Goal: Information Seeking & Learning: Learn about a topic

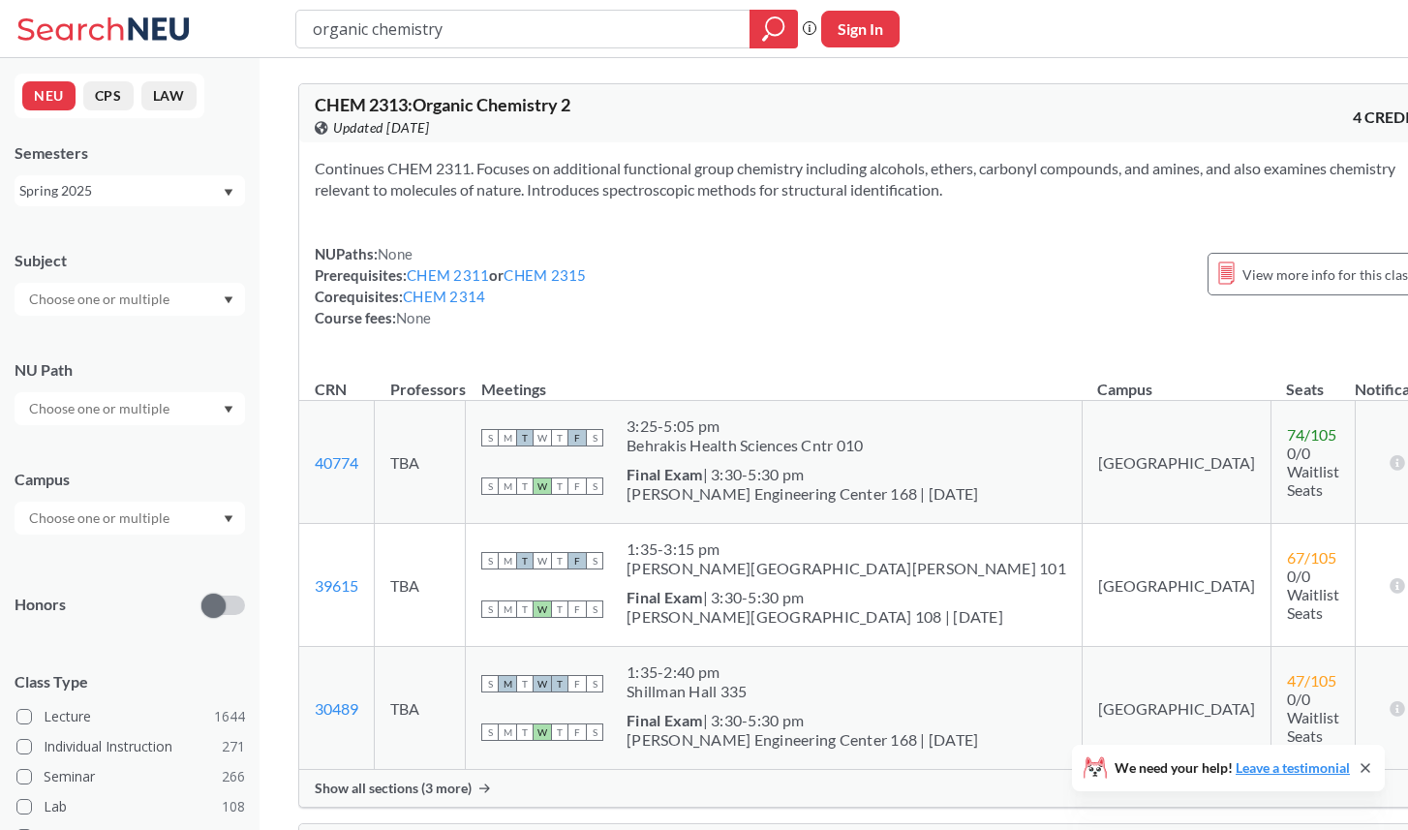
drag, startPoint x: 607, startPoint y: 21, endPoint x: 343, endPoint y: 16, distance: 264.4
click at [344, 16] on input "organic chemistry" at bounding box center [523, 29] width 425 height 33
click at [343, 16] on input "organic chemistry" at bounding box center [523, 29] width 425 height 33
drag, startPoint x: 500, startPoint y: 27, endPoint x: 223, endPoint y: 22, distance: 277.0
click at [223, 22] on div "organic chemistry Phrase search guarantees the exact search appears in the resu…" at bounding box center [704, 29] width 1408 height 58
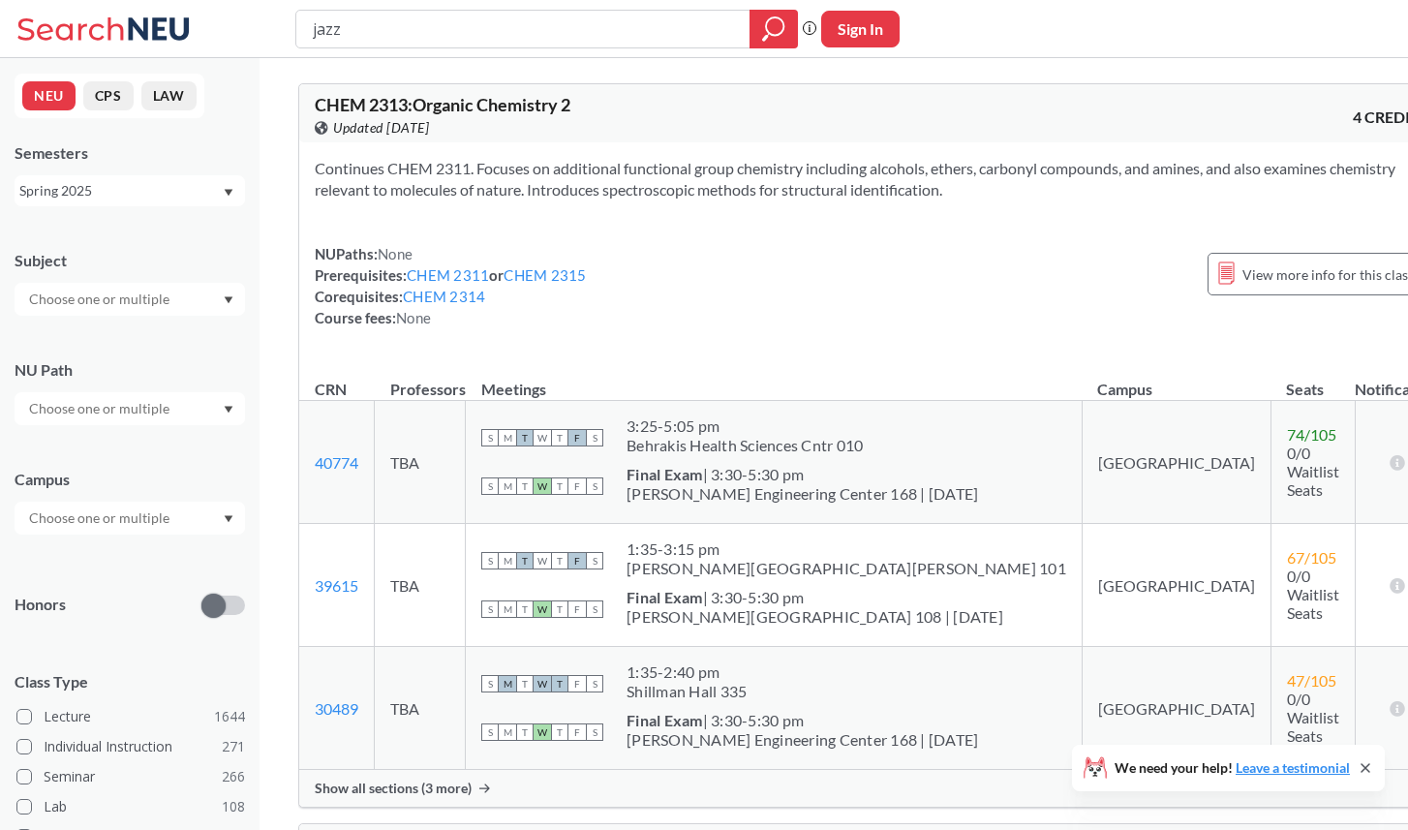
type input "jazz"
click at [69, 196] on div "Spring 2025" at bounding box center [120, 190] width 202 height 21
click at [77, 240] on span "Fall 2025" at bounding box center [55, 233] width 60 height 21
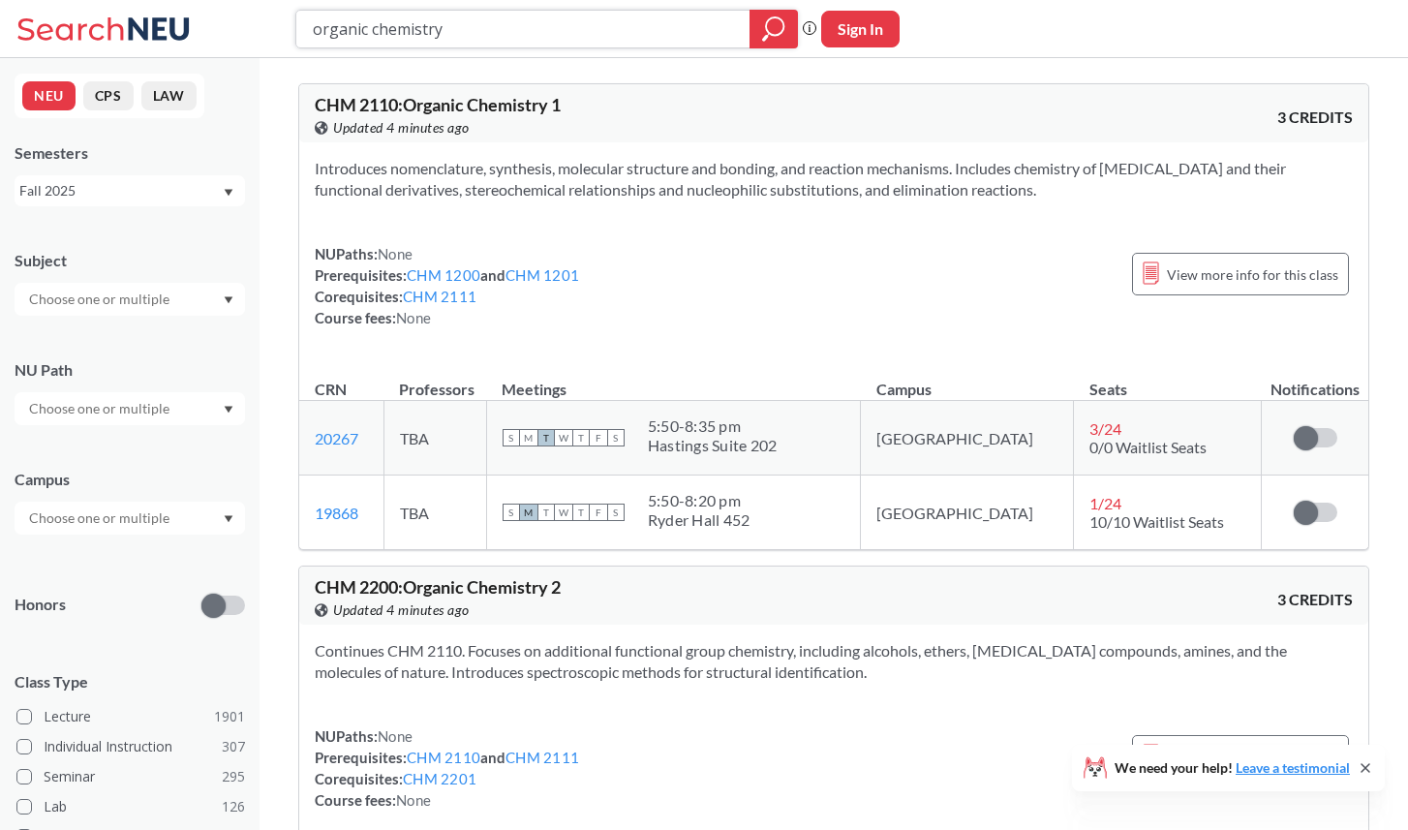
click at [766, 26] on icon "magnifying glass" at bounding box center [774, 25] width 17 height 17
drag, startPoint x: 675, startPoint y: 21, endPoint x: 285, endPoint y: 21, distance: 390.3
click at [285, 21] on div "organic chemistry Phrase search guarantees the exact search appears in the resu…" at bounding box center [704, 29] width 1408 height 58
type input "jazz"
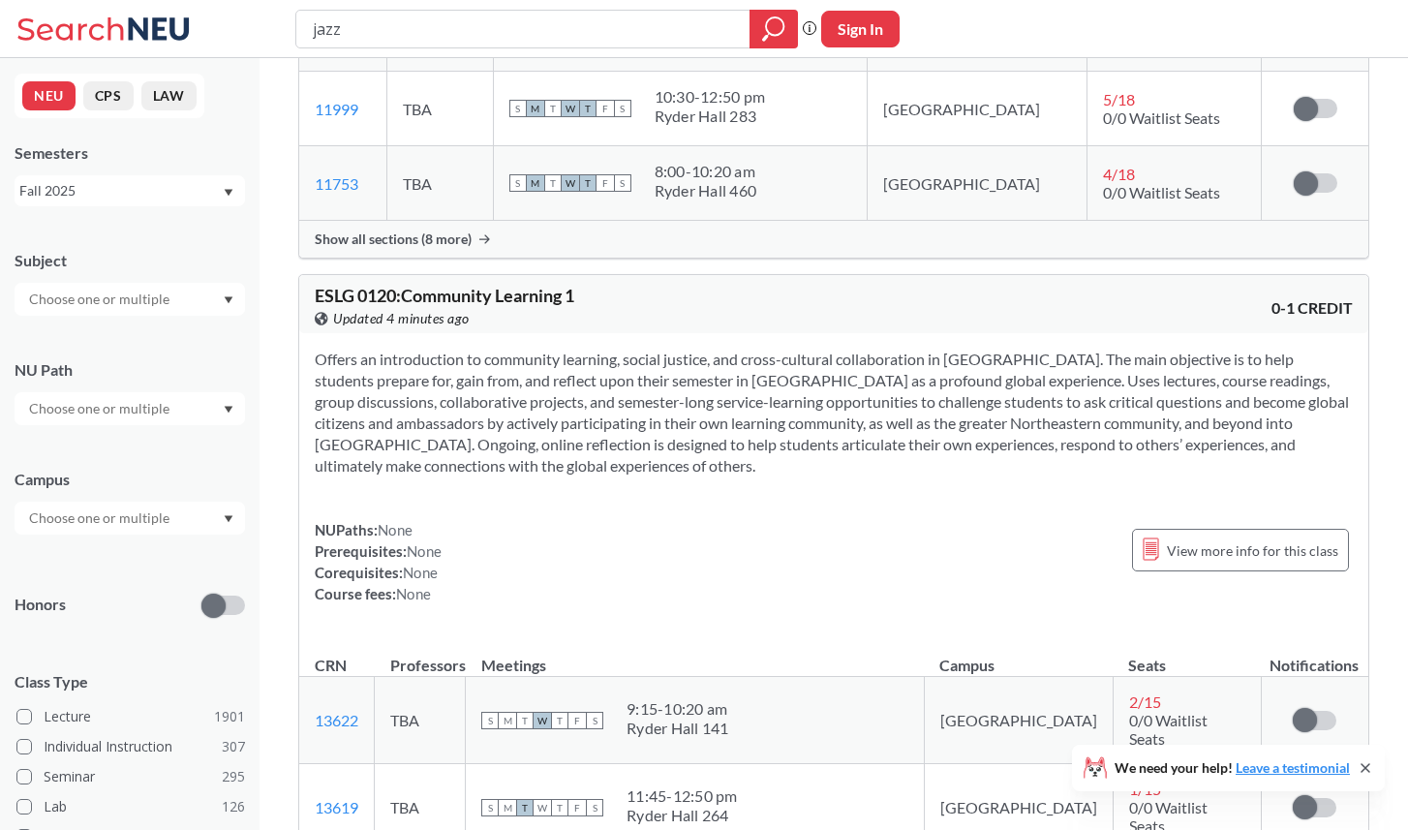
scroll to position [3337, 0]
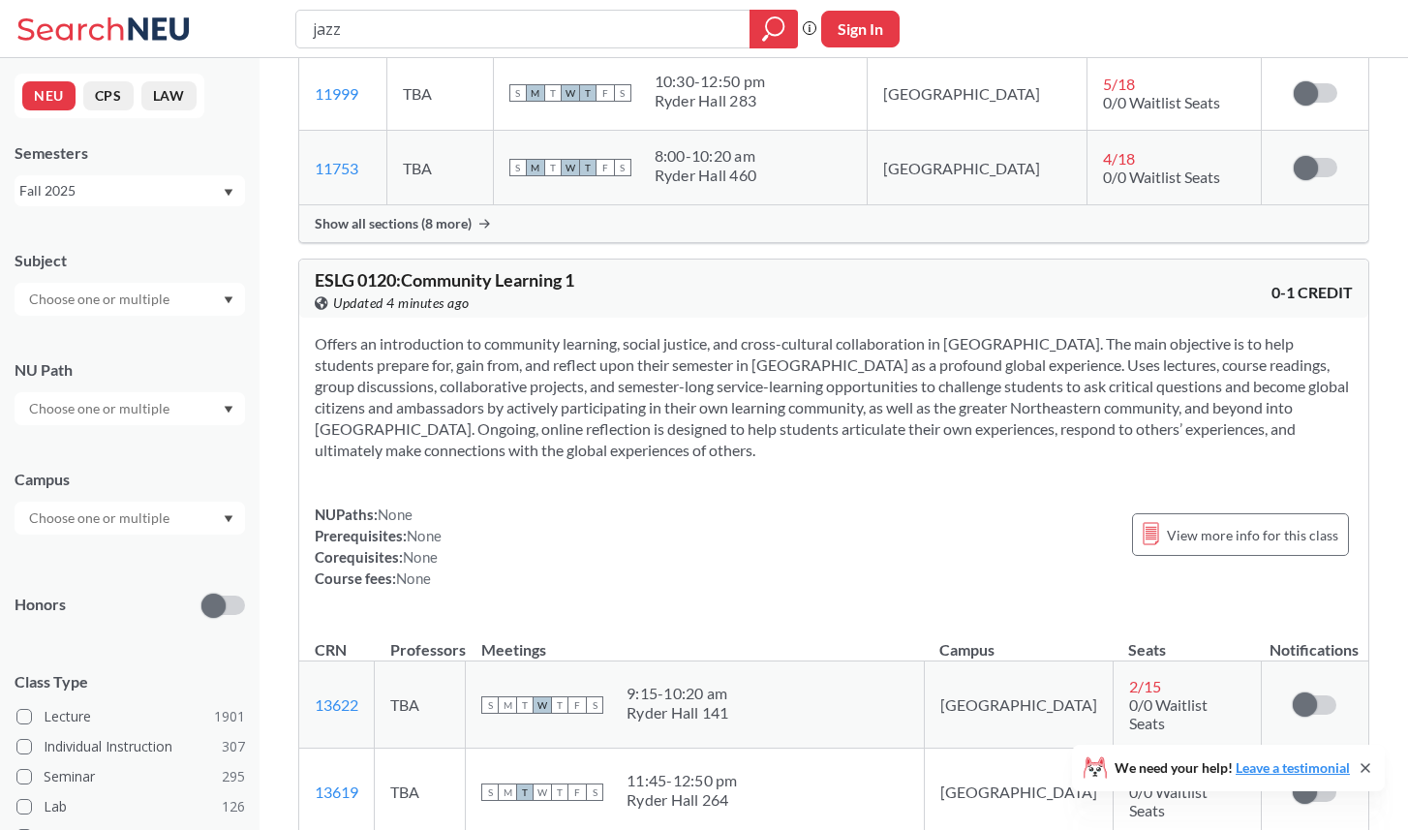
drag, startPoint x: 489, startPoint y: 20, endPoint x: 291, endPoint y: 20, distance: 197.6
click at [291, 20] on div "jazz Phrase search guarantees the exact search appears in the results. Ex. If y…" at bounding box center [704, 29] width 1408 height 58
type input "sex gender"
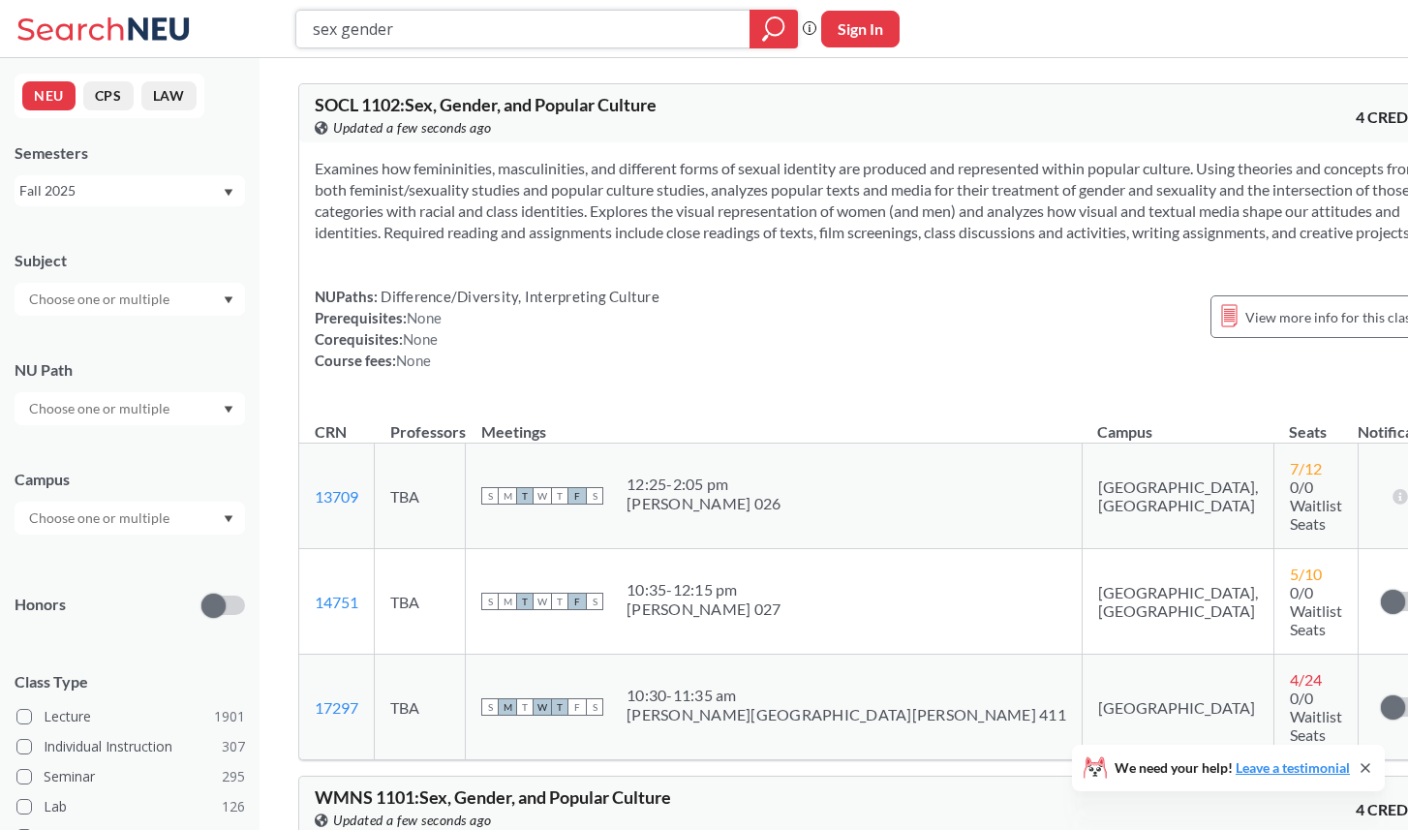
drag, startPoint x: 405, startPoint y: 22, endPoint x: 231, endPoint y: 20, distance: 173.4
click at [231, 20] on div "sex gender Phrase search guarantees the exact search appears in the results. Ex…" at bounding box center [704, 29] width 1408 height 58
type input "jazz"
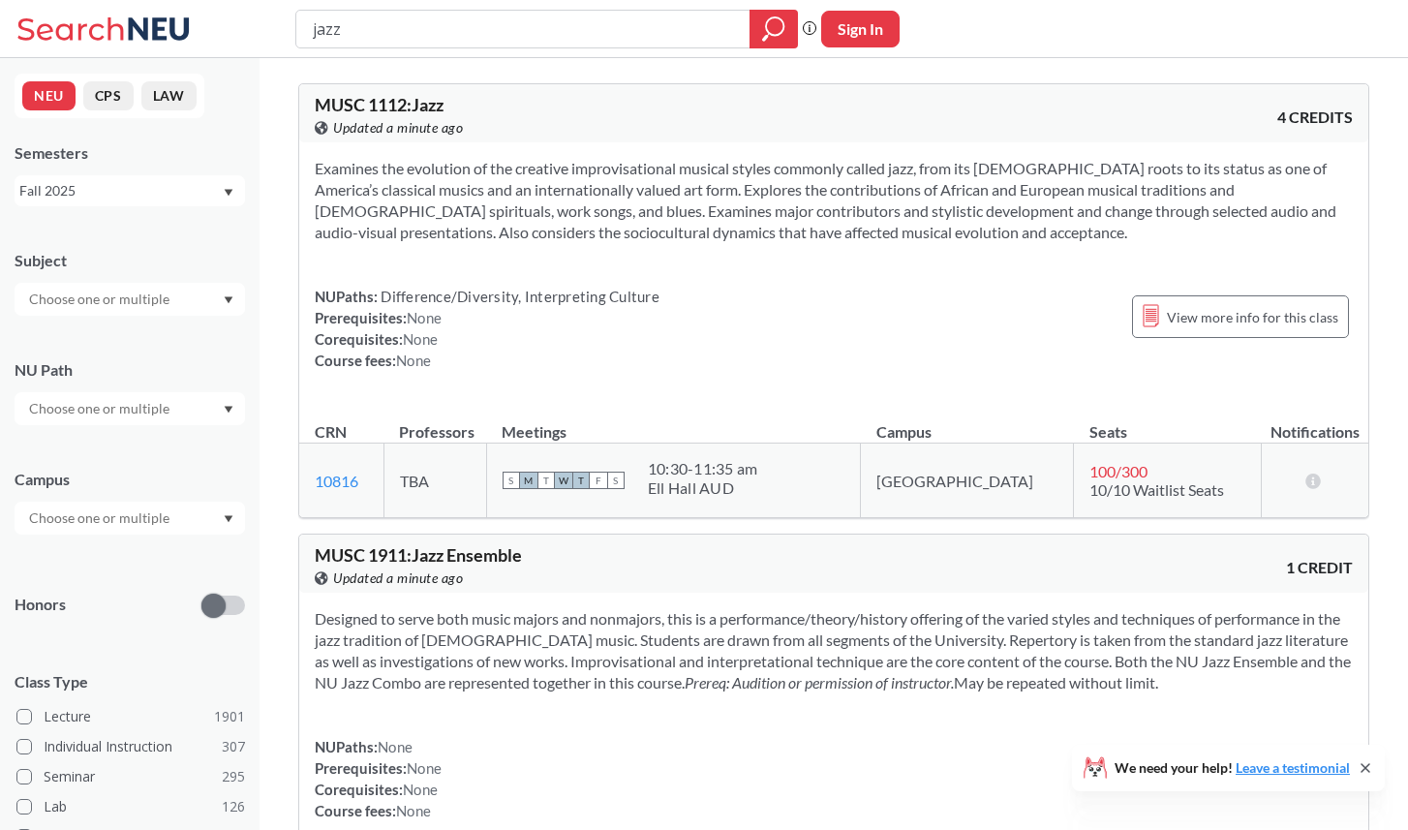
click at [607, 31] on input "jazz" at bounding box center [523, 29] width 425 height 33
click at [767, 34] on icon "magnifying glass" at bounding box center [773, 28] width 23 height 27
drag, startPoint x: 266, startPoint y: 37, endPoint x: 0, endPoint y: 36, distance: 266.3
click at [0, 36] on div "jazz Phrase search guarantees the exact search appears in the results. Ex. If y…" at bounding box center [704, 29] width 1408 height 58
type input "sex gender"
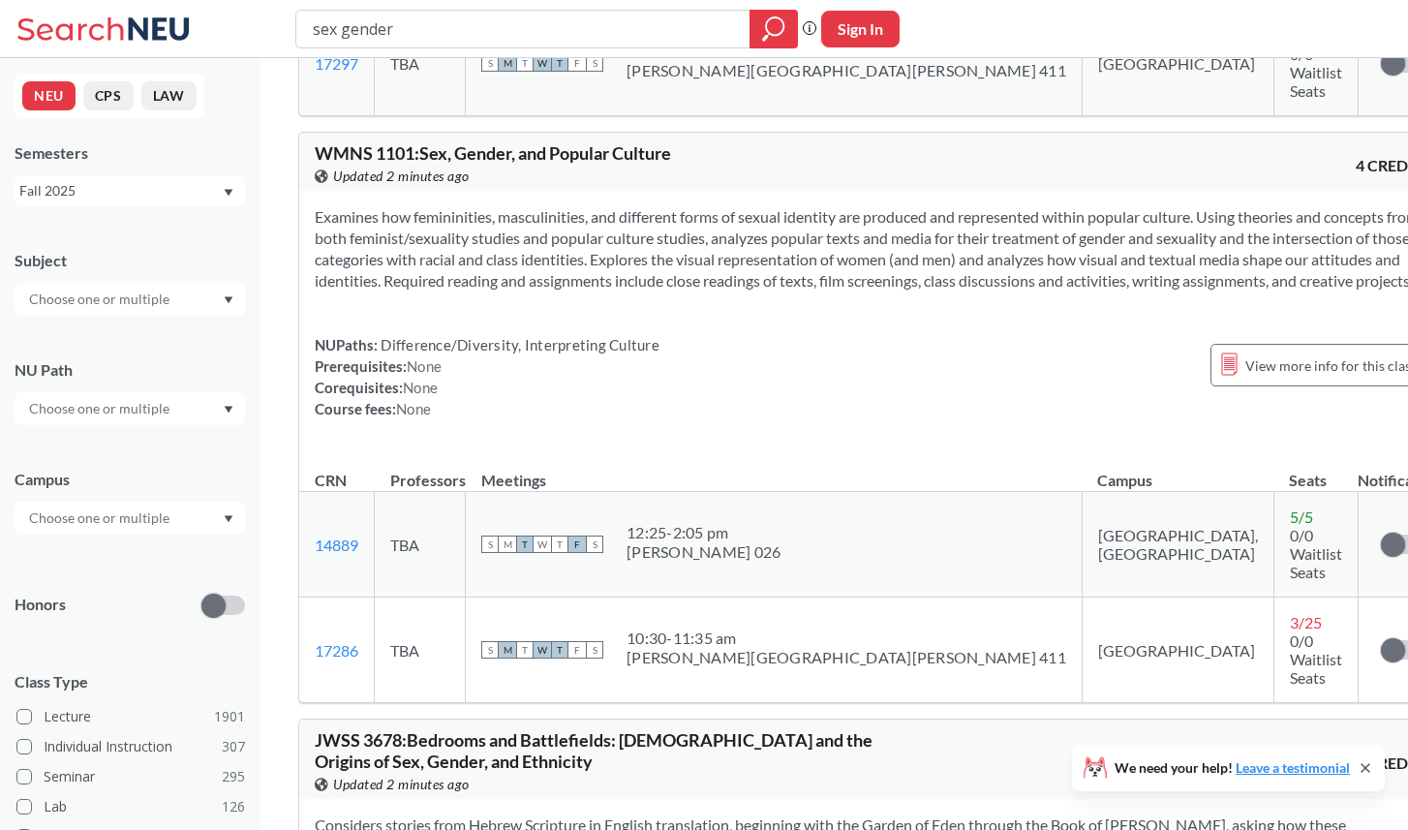
scroll to position [645, 0]
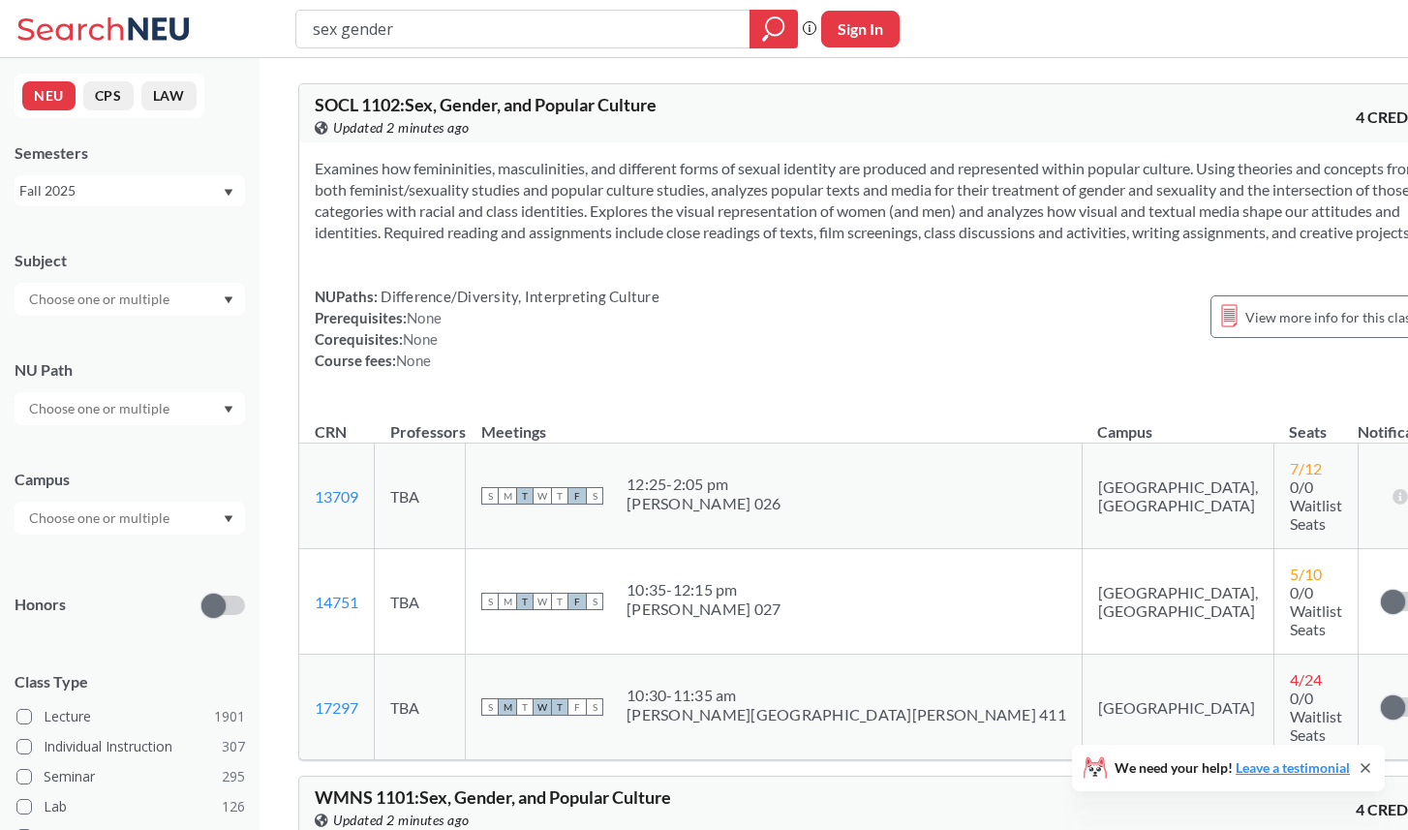
click at [469, 140] on div "SOCL 1102 : Sex, Gender, and Popular Culture View this course on Banner. Update…" at bounding box center [873, 113] width 1148 height 58
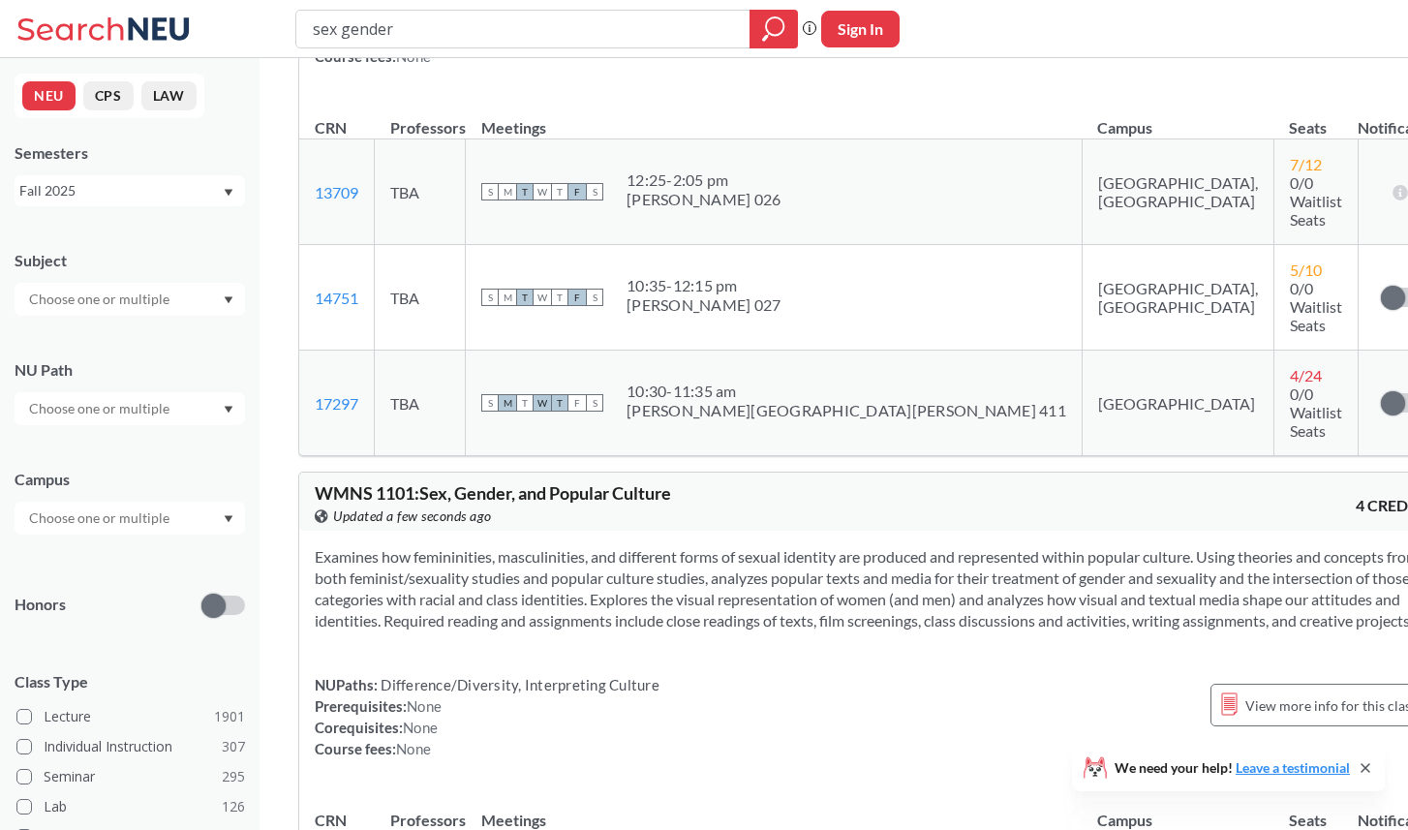
scroll to position [259, 0]
